Goal: Entertainment & Leisure: Consume media (video, audio)

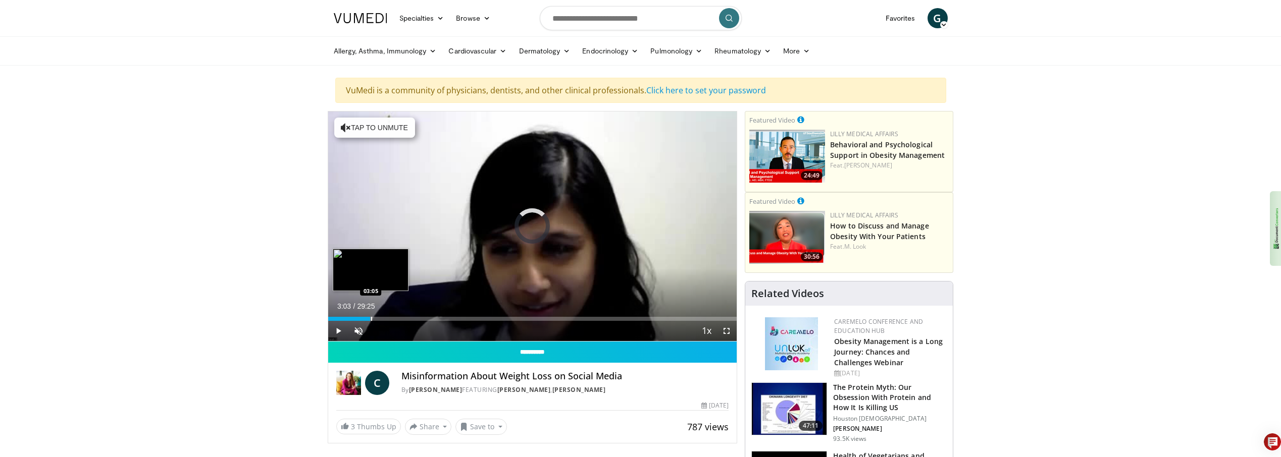
click at [371, 319] on div "Progress Bar" at bounding box center [371, 319] width 1 height 4
click at [402, 318] on div "10 seconds Tap to unmute" at bounding box center [532, 227] width 409 height 230
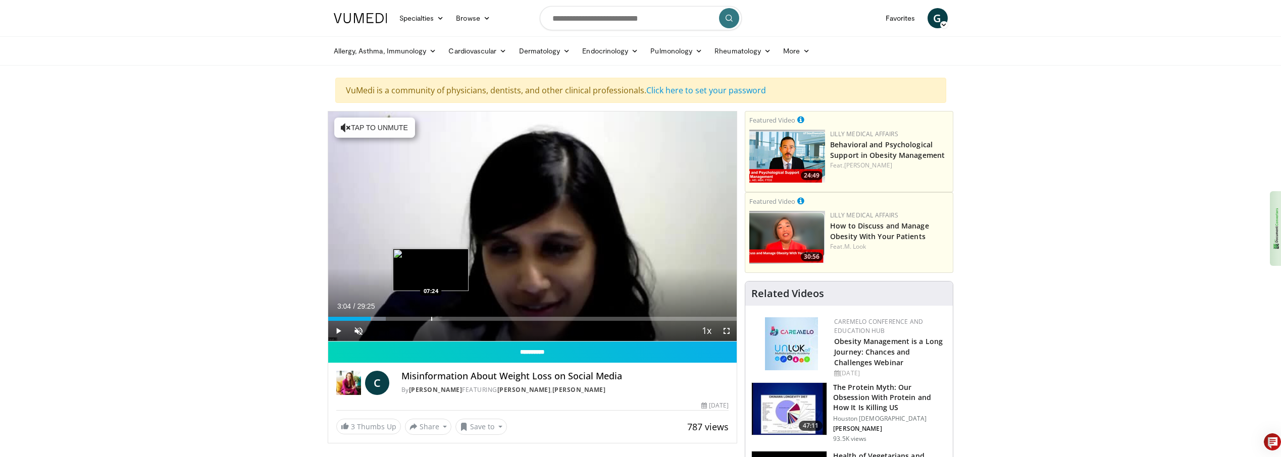
click at [431, 319] on div "Progress Bar" at bounding box center [431, 319] width 1 height 4
click at [481, 319] on div "Progress Bar" at bounding box center [481, 319] width 1 height 4
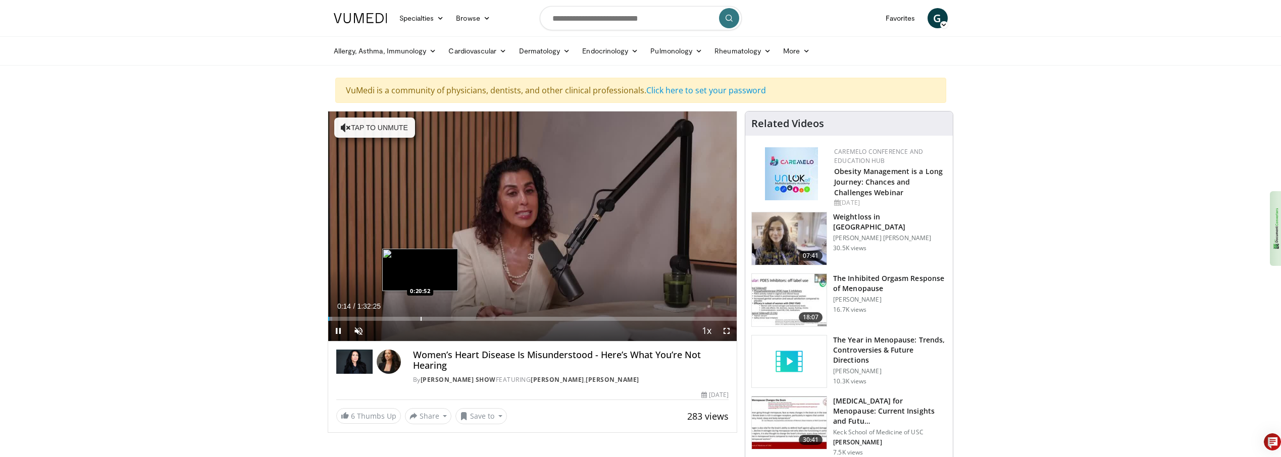
click at [420, 316] on div "Loaded : 1.07% 0:00:14 0:20:52" at bounding box center [532, 316] width 409 height 10
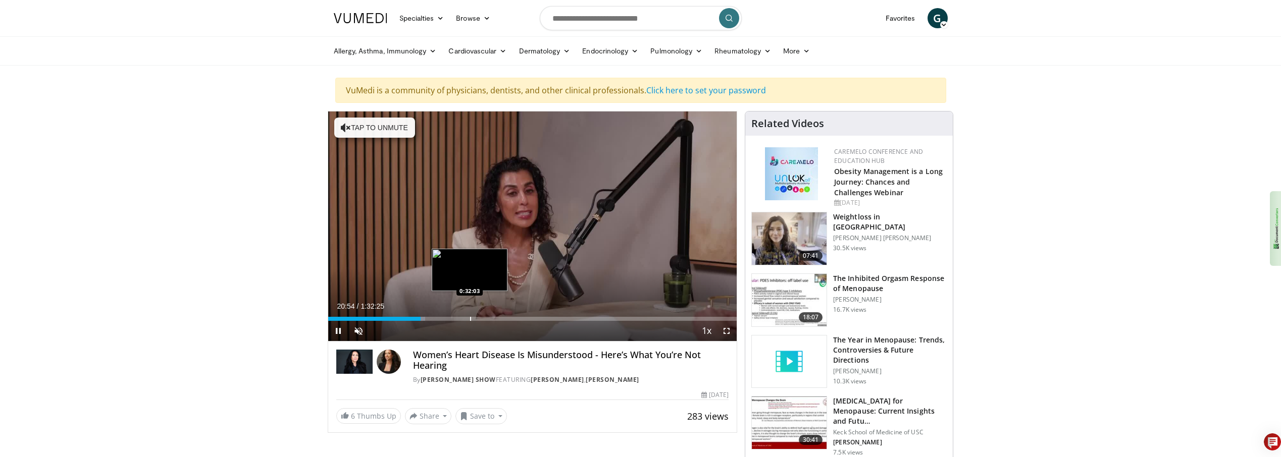
click at [470, 317] on div "Progress Bar" at bounding box center [470, 319] width 1 height 4
click at [523, 319] on div "Progress Bar" at bounding box center [523, 319] width 1 height 4
